Goal: Check status: Check status

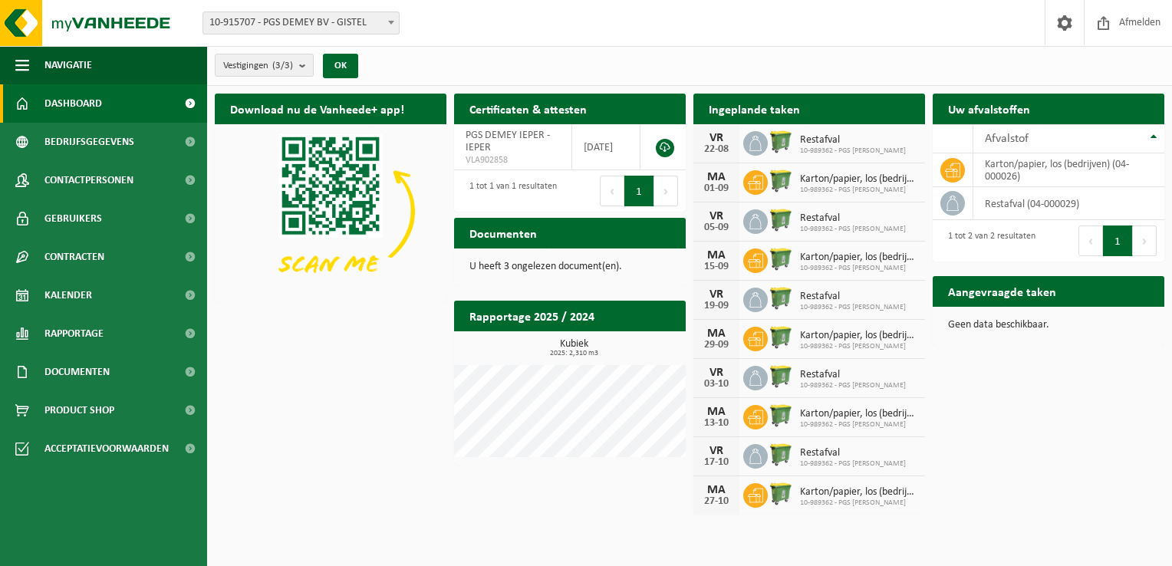
click at [831, 146] on span "10-989362 - PGS DEMEY IEPER" at bounding box center [853, 150] width 106 height 9
drag, startPoint x: 795, startPoint y: 148, endPoint x: 779, endPoint y: 143, distance: 17.0
click at [779, 143] on img at bounding box center [781, 142] width 26 height 26
click at [75, 296] on span "Kalender" at bounding box center [68, 295] width 48 height 38
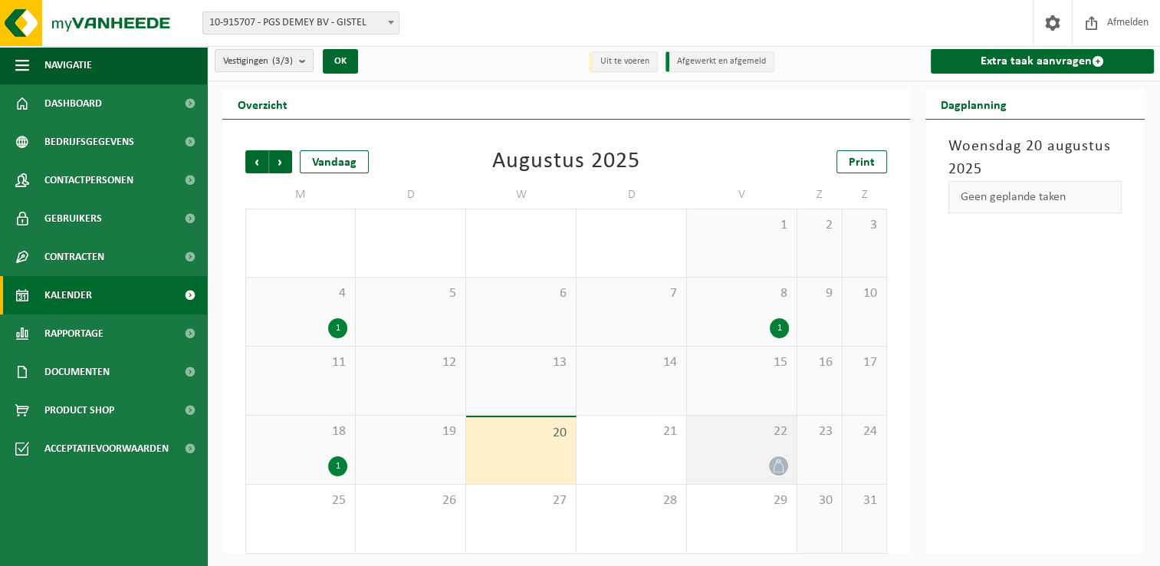
scroll to position [6, 0]
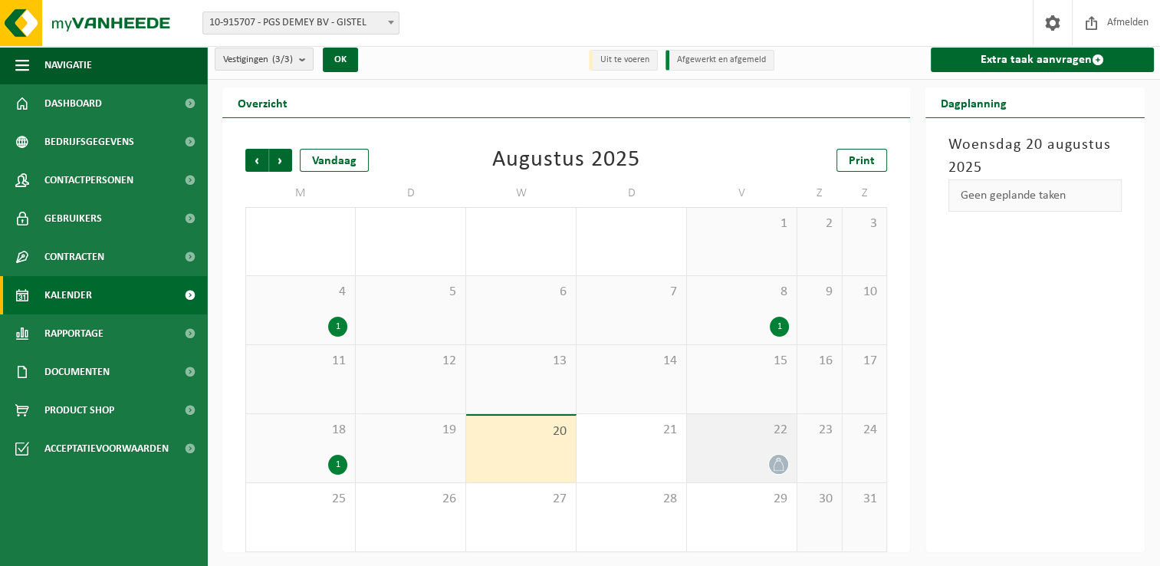
click at [738, 431] on span "22" at bounding box center [742, 430] width 94 height 17
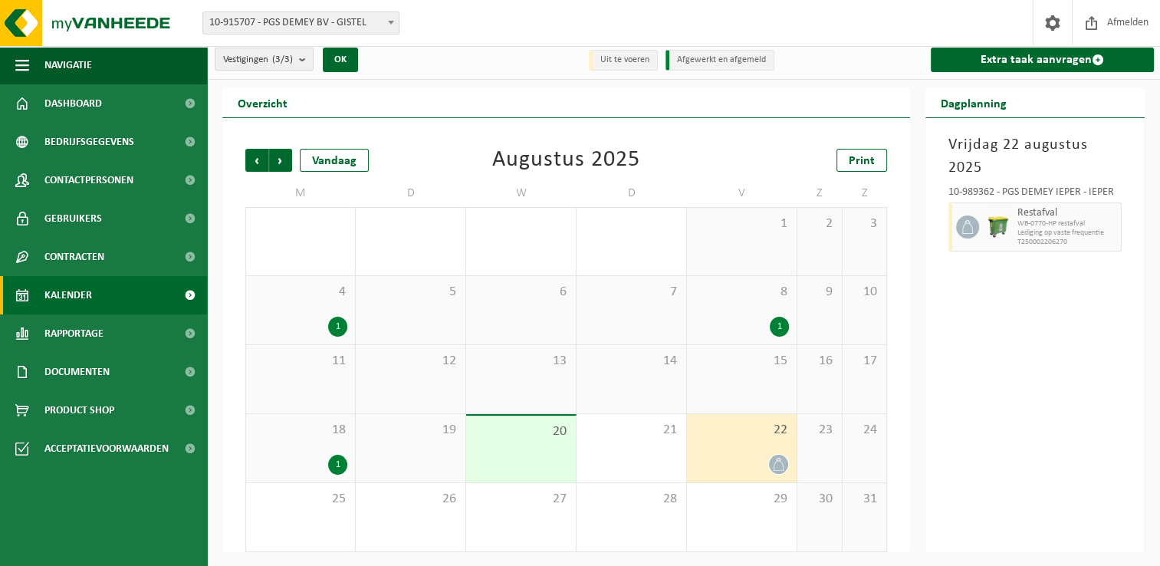
click at [736, 441] on div "22" at bounding box center [742, 448] width 110 height 68
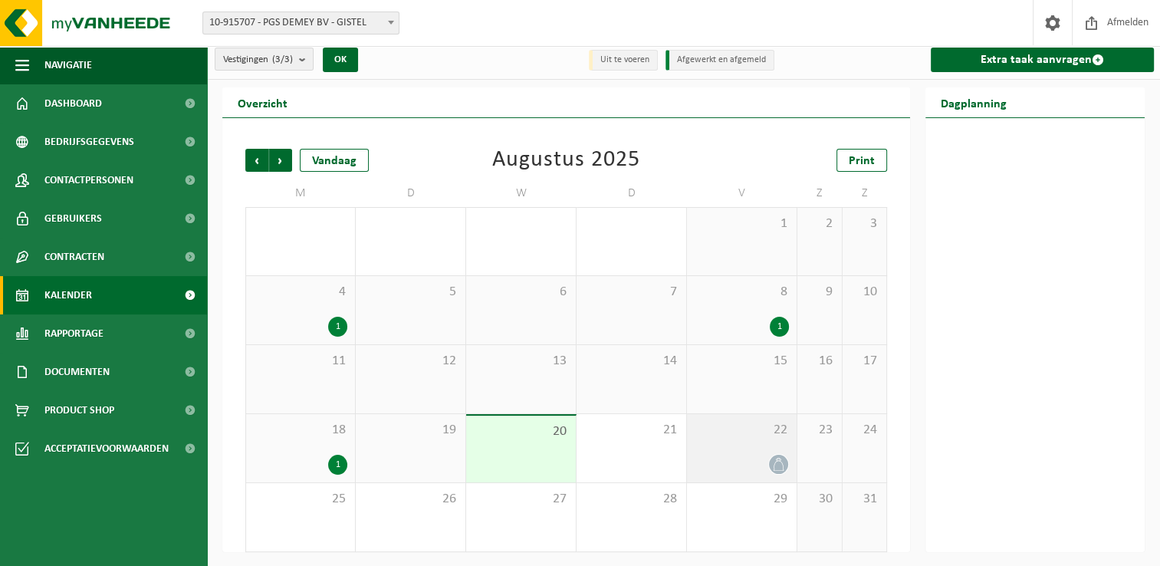
click at [736, 441] on div "22" at bounding box center [742, 448] width 110 height 68
